Goal: Information Seeking & Learning: Check status

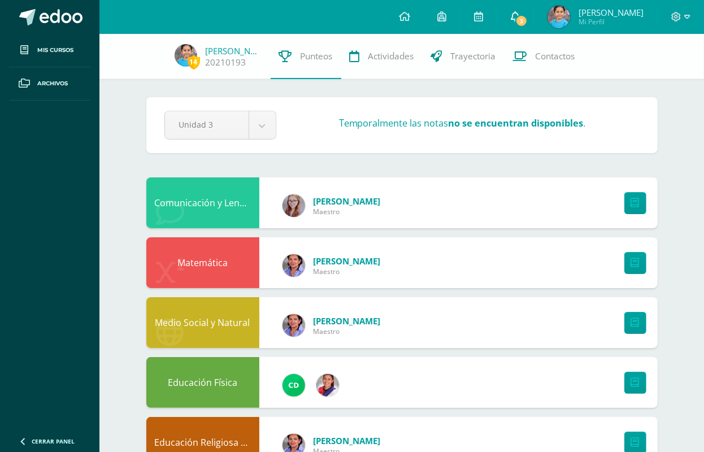
click at [528, 17] on span "3" at bounding box center [521, 21] width 12 height 12
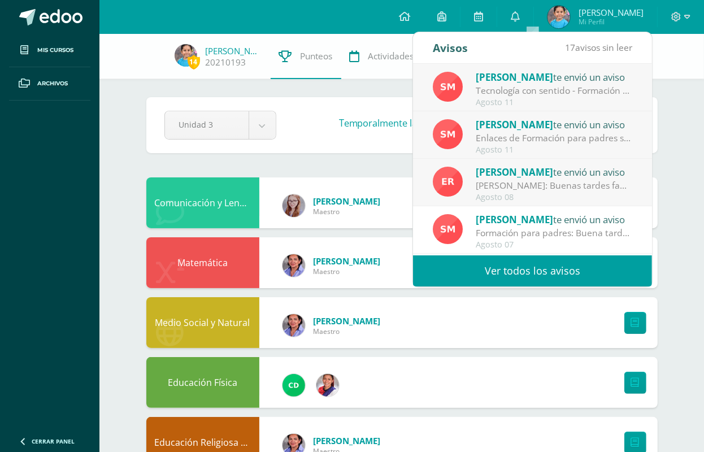
click at [554, 188] on div "[PERSON_NAME]: Buenas tardes familias Maristas: Reciban un cordial saludo desea…" at bounding box center [554, 185] width 157 height 13
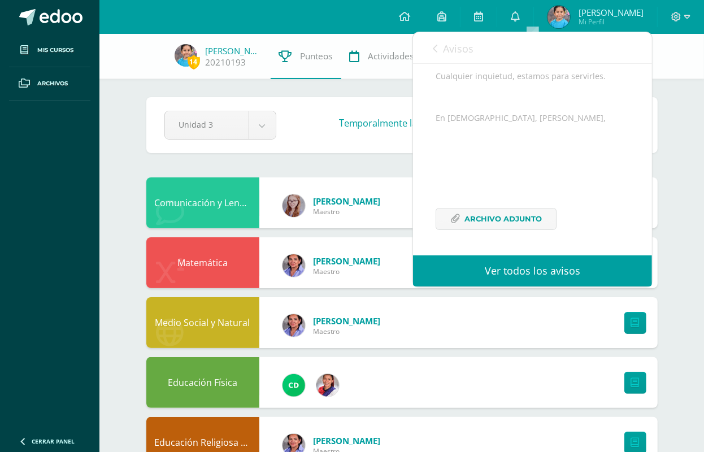
scroll to position [239, 0]
click at [532, 221] on span "Archivo Adjunto" at bounding box center [503, 219] width 77 height 21
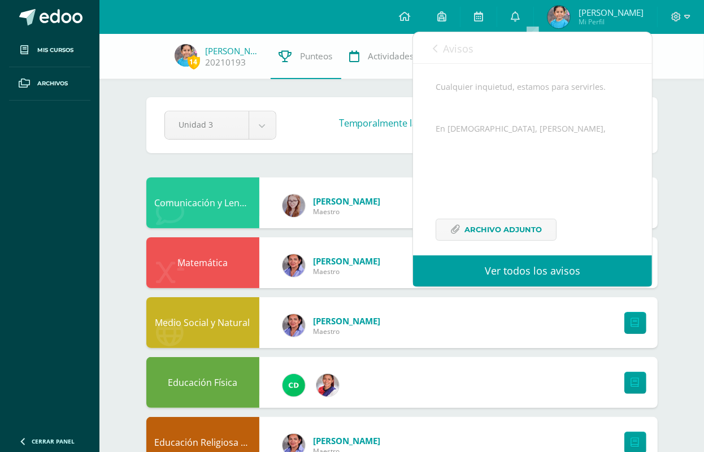
click at [436, 44] on icon at bounding box center [435, 48] width 5 height 9
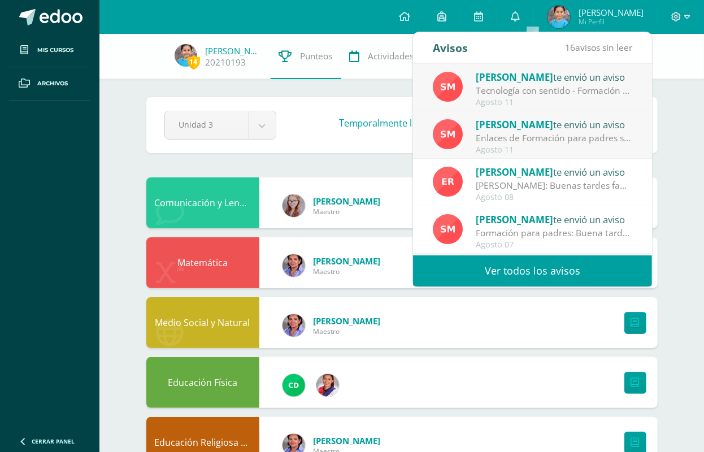
click at [546, 140] on div "Enlaces de Formación para padres sobre seguridad en el Uso del Ipad: Buena tard…" at bounding box center [554, 138] width 157 height 13
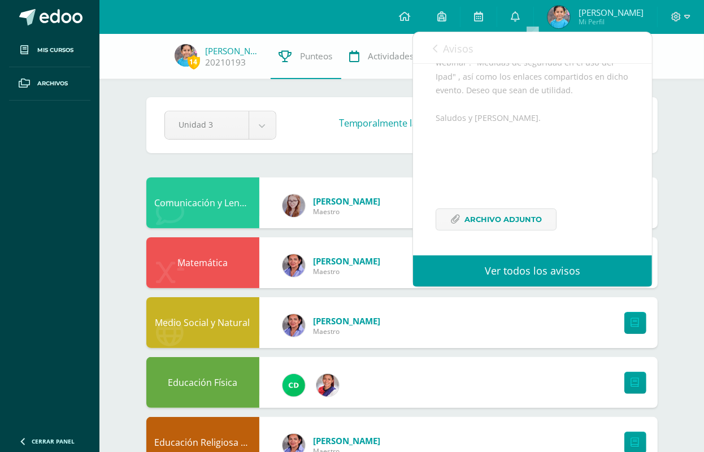
scroll to position [225, 0]
click at [440, 47] on link "Avisos" at bounding box center [453, 48] width 41 height 32
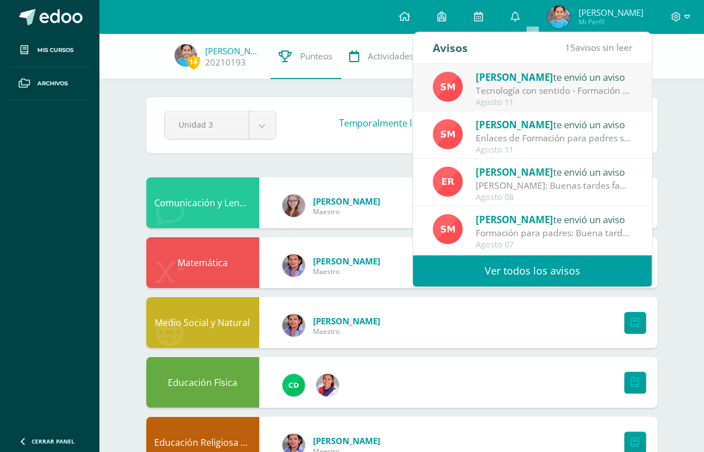
click at [513, 86] on div "Tecnología con sentido - Formación para padres: Buena tarde estimadas familias.…" at bounding box center [554, 90] width 157 height 13
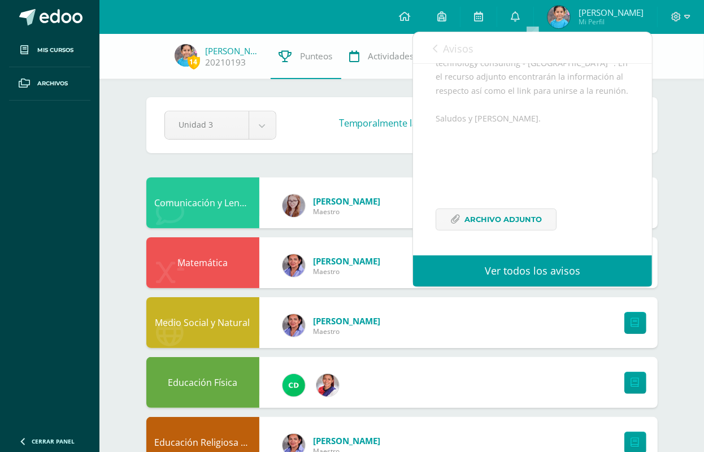
scroll to position [280, 0]
click at [527, 12] on link "0" at bounding box center [515, 17] width 36 height 34
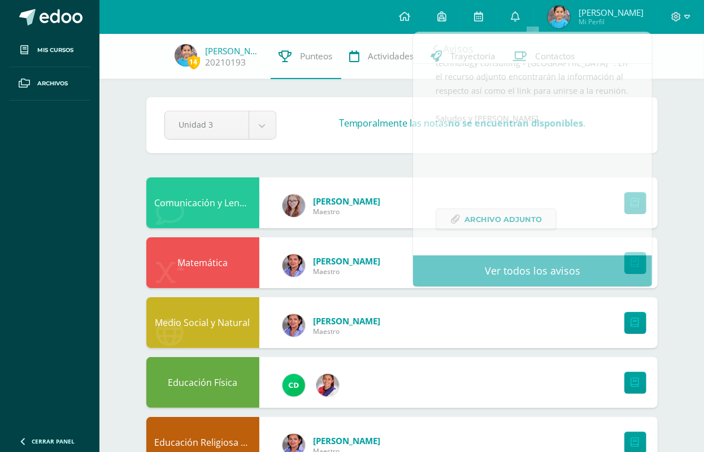
click at [323, 117] on div "Temporalmente las notas no se encuentran disponibles ." at bounding box center [462, 125] width 363 height 17
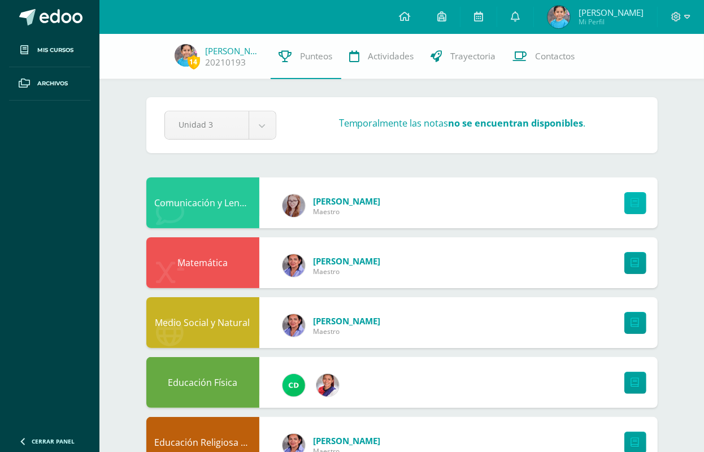
click at [631, 206] on icon at bounding box center [635, 203] width 8 height 10
click at [636, 265] on icon at bounding box center [635, 263] width 8 height 10
click at [227, 206] on div "Comunicación y Lenguaje,Idioma Extranjero Inglés" at bounding box center [202, 202] width 113 height 51
click at [350, 60] on icon at bounding box center [355, 56] width 10 height 12
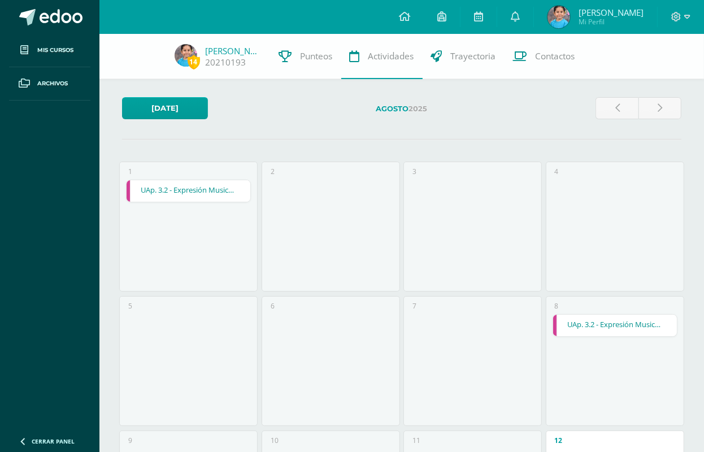
click at [592, 21] on span "Sofía Abigail Mi Perfil" at bounding box center [595, 17] width 101 height 23
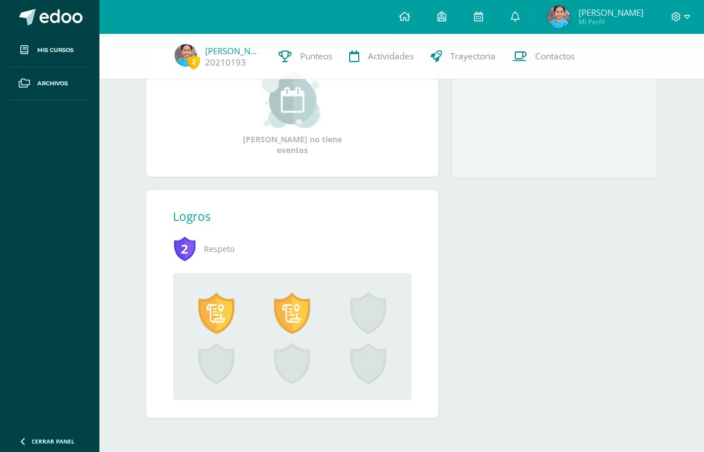
scroll to position [302, 0]
